Goal: Task Accomplishment & Management: Manage account settings

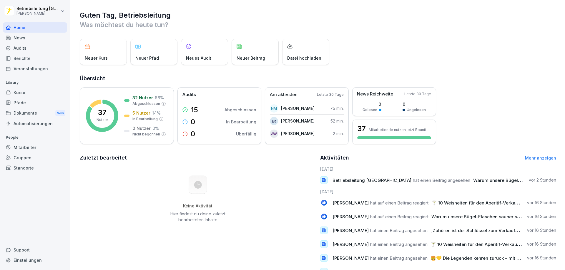
click at [33, 92] on div "Kurse" at bounding box center [35, 92] width 64 height 10
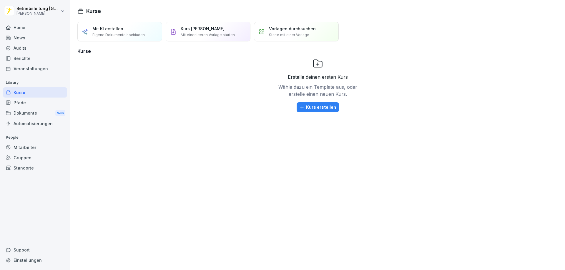
click at [26, 70] on div "Veranstaltungen" at bounding box center [35, 69] width 64 height 10
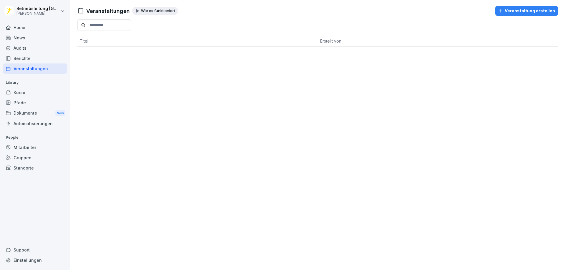
click at [34, 59] on div "Berichte" at bounding box center [35, 58] width 64 height 10
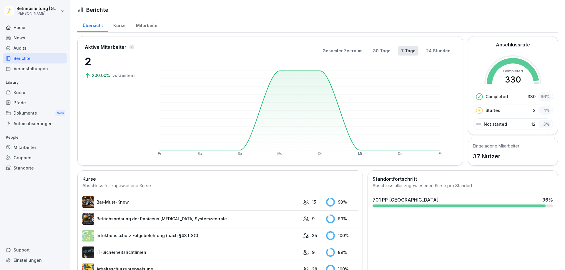
click at [44, 46] on div "Audits" at bounding box center [35, 48] width 64 height 10
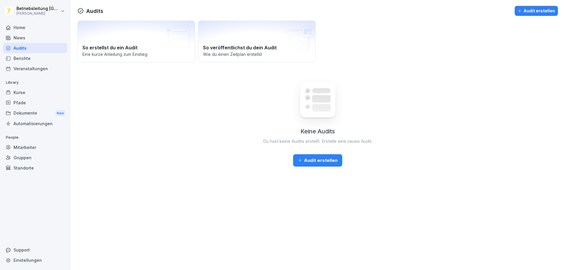
click at [37, 69] on div "Veranstaltungen" at bounding box center [35, 69] width 64 height 10
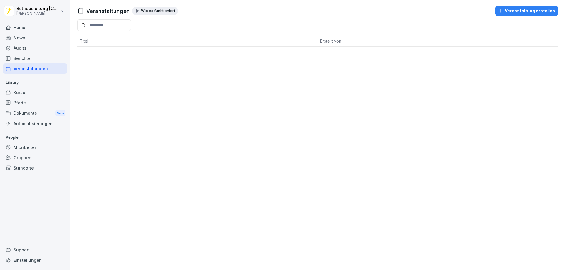
click at [33, 92] on div "Kurse" at bounding box center [35, 92] width 64 height 10
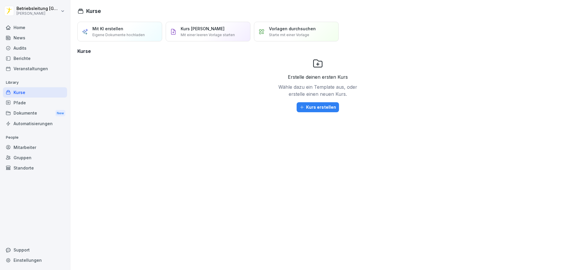
click at [39, 107] on div "Pfade" at bounding box center [35, 103] width 64 height 10
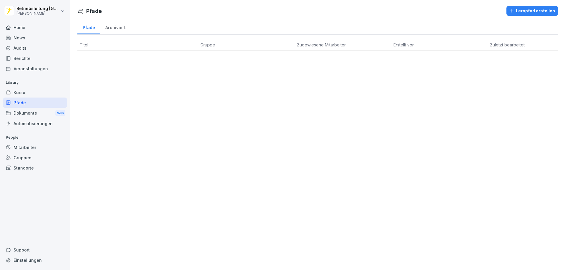
click at [21, 112] on div "Dokumente New" at bounding box center [35, 113] width 64 height 11
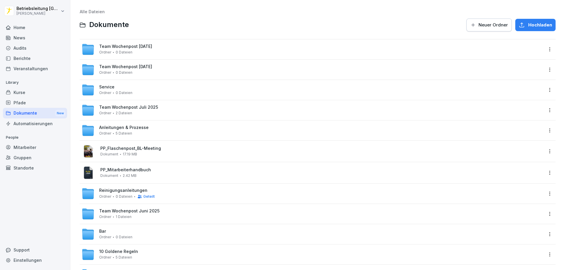
click at [37, 47] on div "Audits" at bounding box center [35, 48] width 64 height 10
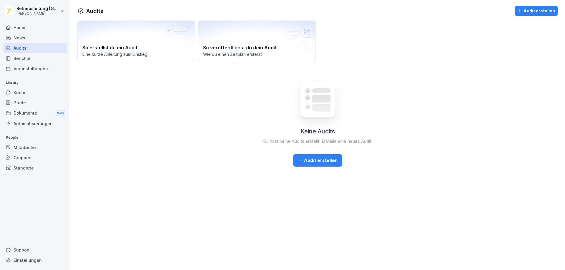
click at [36, 57] on div "Berichte" at bounding box center [35, 58] width 64 height 10
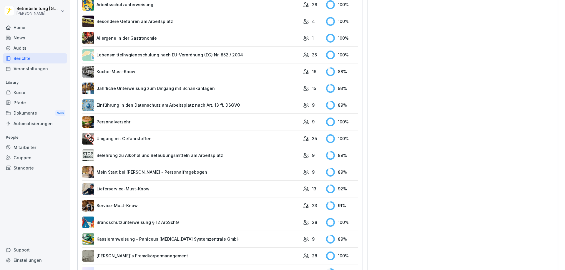
scroll to position [290, 0]
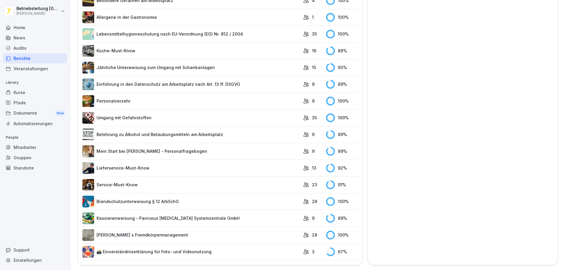
click at [200, 147] on link "Mein Start bei [PERSON_NAME] - Personalfragebogen" at bounding box center [191, 152] width 218 height 12
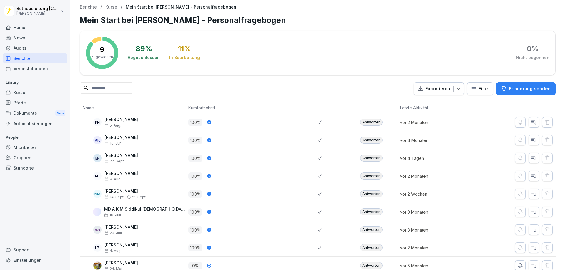
scroll to position [18, 0]
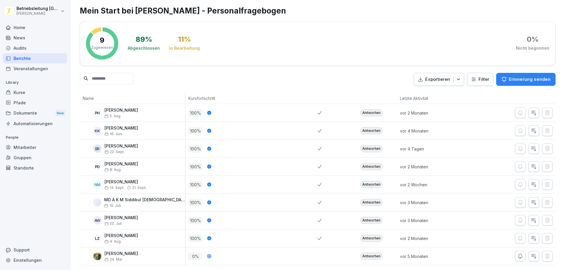
click at [366, 163] on div "Antworten" at bounding box center [371, 166] width 22 height 7
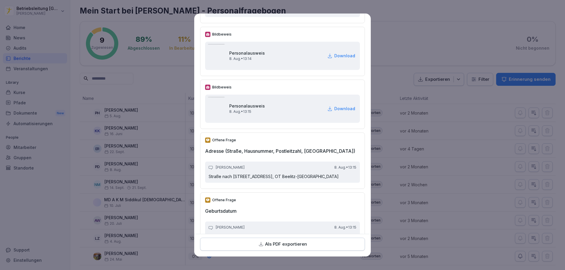
scroll to position [147, 0]
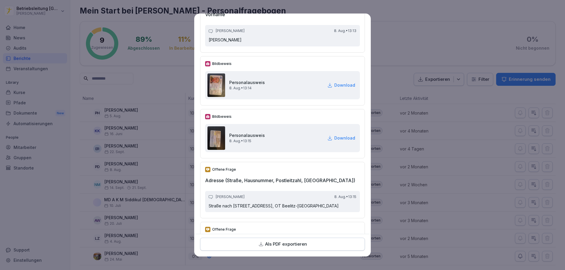
click at [334, 84] on p "Download" at bounding box center [344, 85] width 21 height 6
click at [335, 137] on p "Download" at bounding box center [344, 138] width 21 height 6
click at [334, 85] on p "Download" at bounding box center [344, 85] width 21 height 6
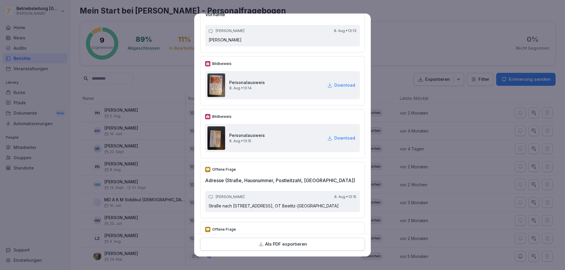
click at [327, 85] on icon at bounding box center [329, 85] width 5 height 5
click at [327, 86] on icon at bounding box center [329, 85] width 5 height 5
click at [321, 111] on div "Bildbeweis Personalausweis [DATE] • 13:15 Download" at bounding box center [282, 133] width 165 height 49
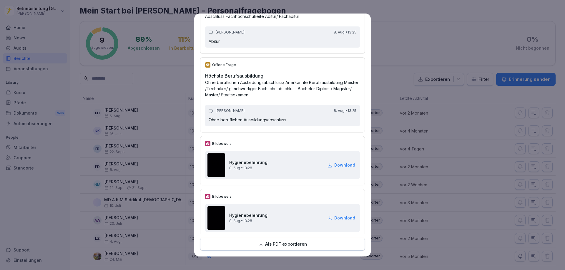
scroll to position [1700, 0]
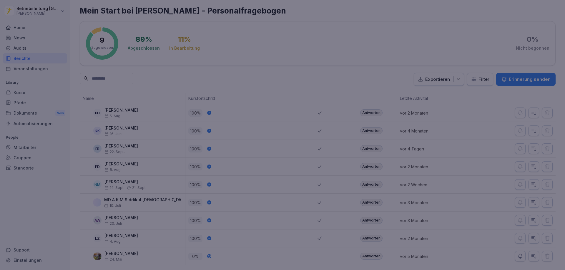
click at [425, 44] on div at bounding box center [282, 135] width 565 height 270
